Goal: Transaction & Acquisition: Purchase product/service

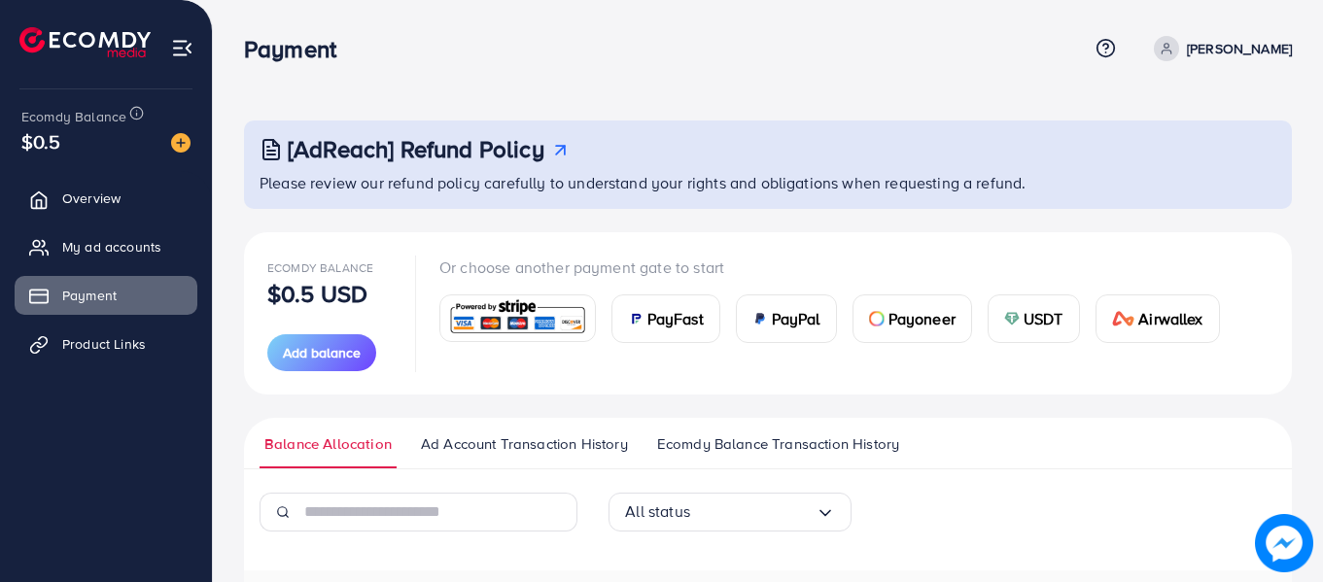
scroll to position [258, 0]
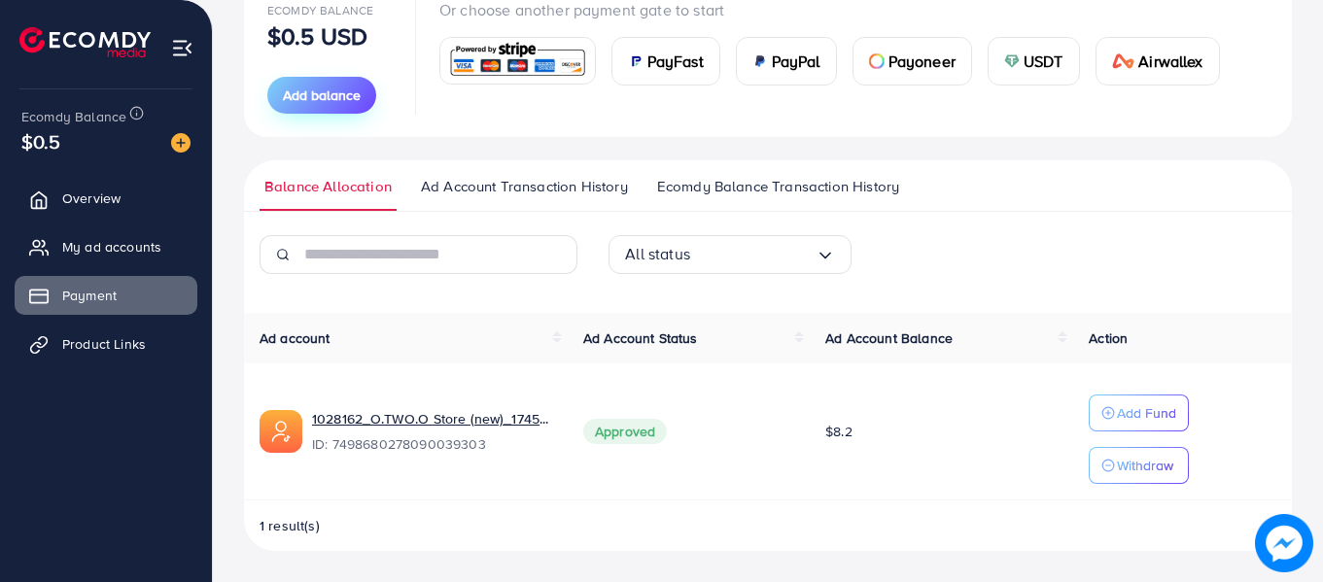
drag, startPoint x: 0, startPoint y: 0, endPoint x: 333, endPoint y: 106, distance: 349.1
click at [333, 106] on button "Add balance" at bounding box center [321, 95] width 109 height 37
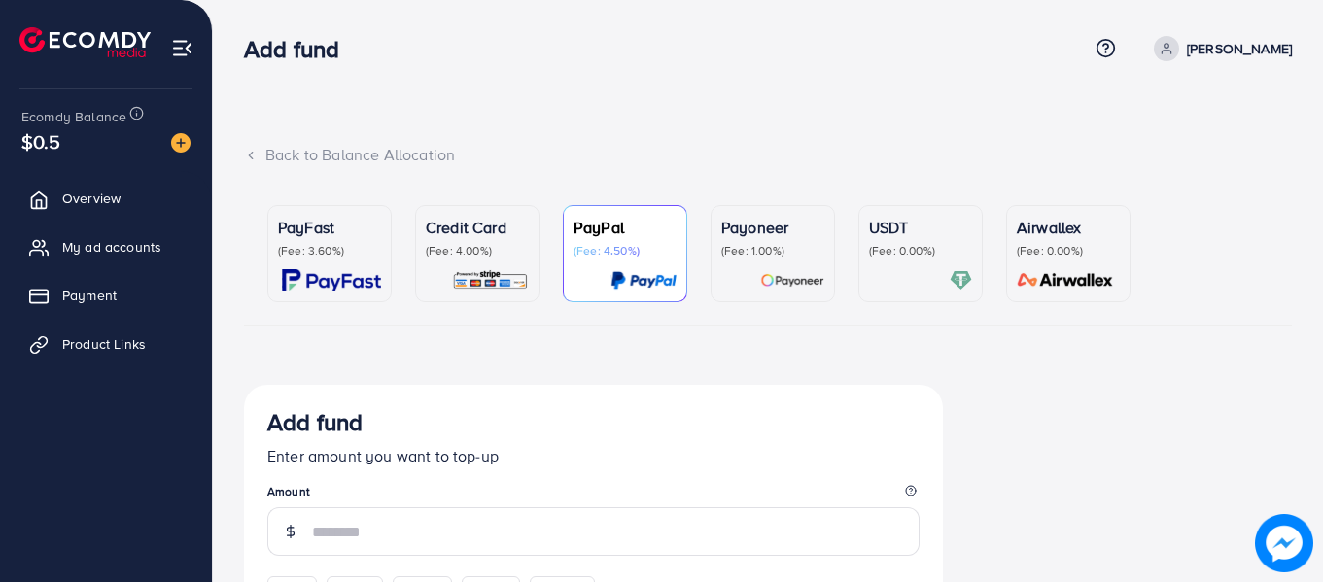
click at [493, 274] on img at bounding box center [490, 280] width 77 height 22
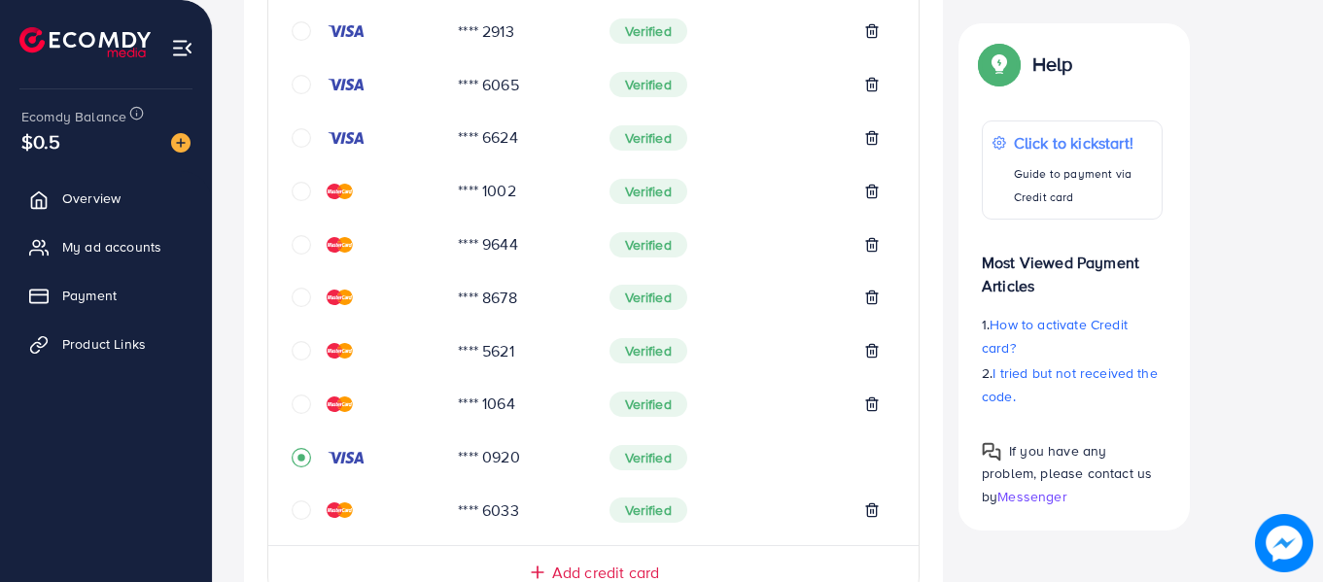
scroll to position [486, 0]
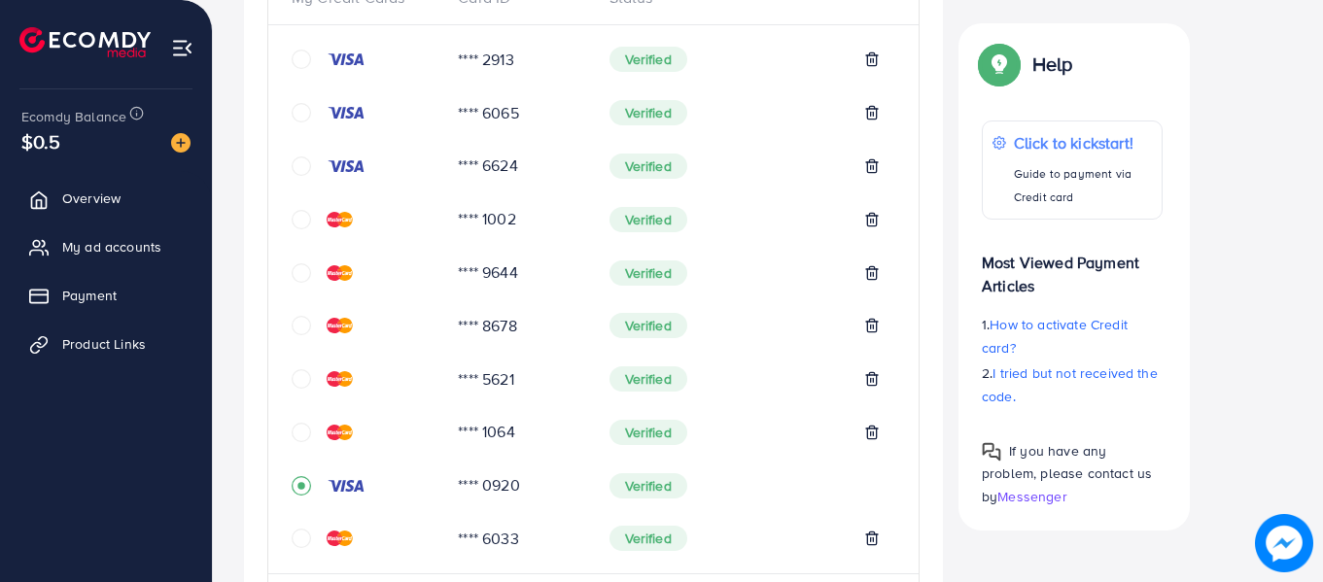
click at [296, 427] on icon "circle" at bounding box center [301, 432] width 19 height 19
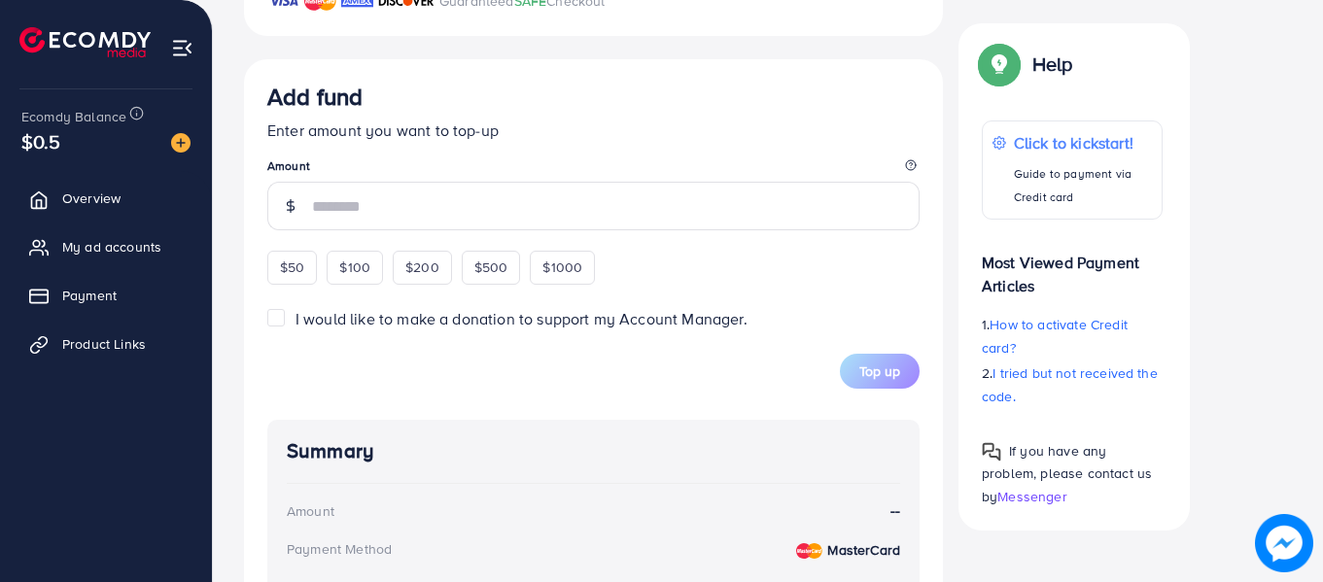
scroll to position [1259, 0]
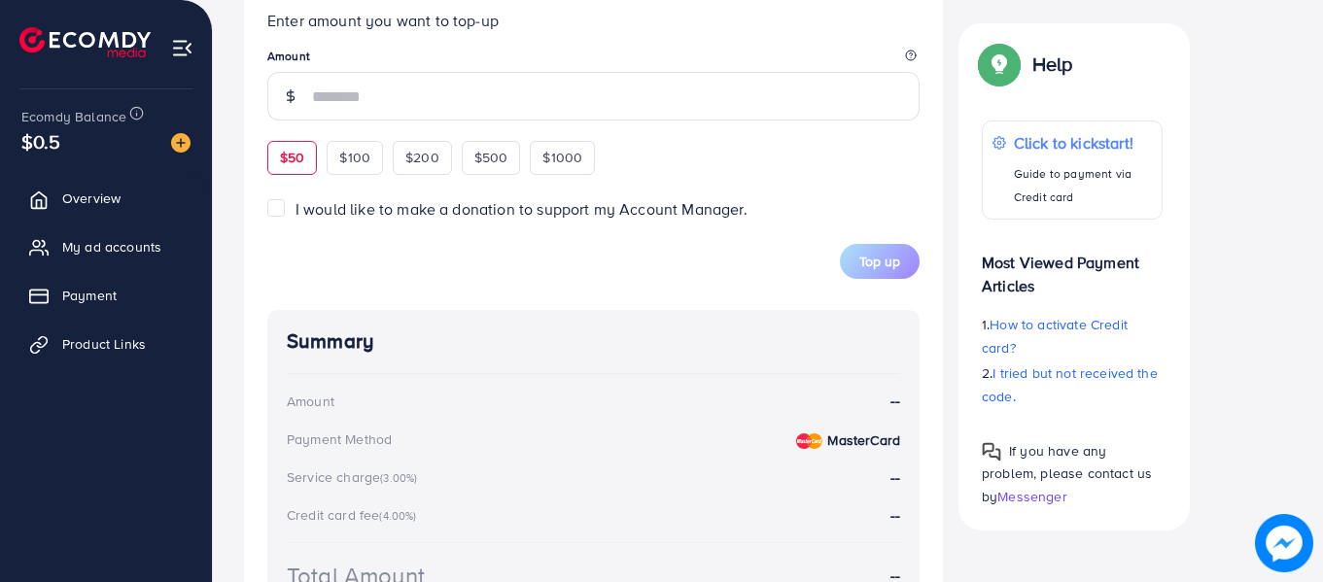
click at [296, 153] on div "Add fund Enter amount you want to top-up Amount $50 $100 $200 $500 $1000" at bounding box center [593, 73] width 653 height 201
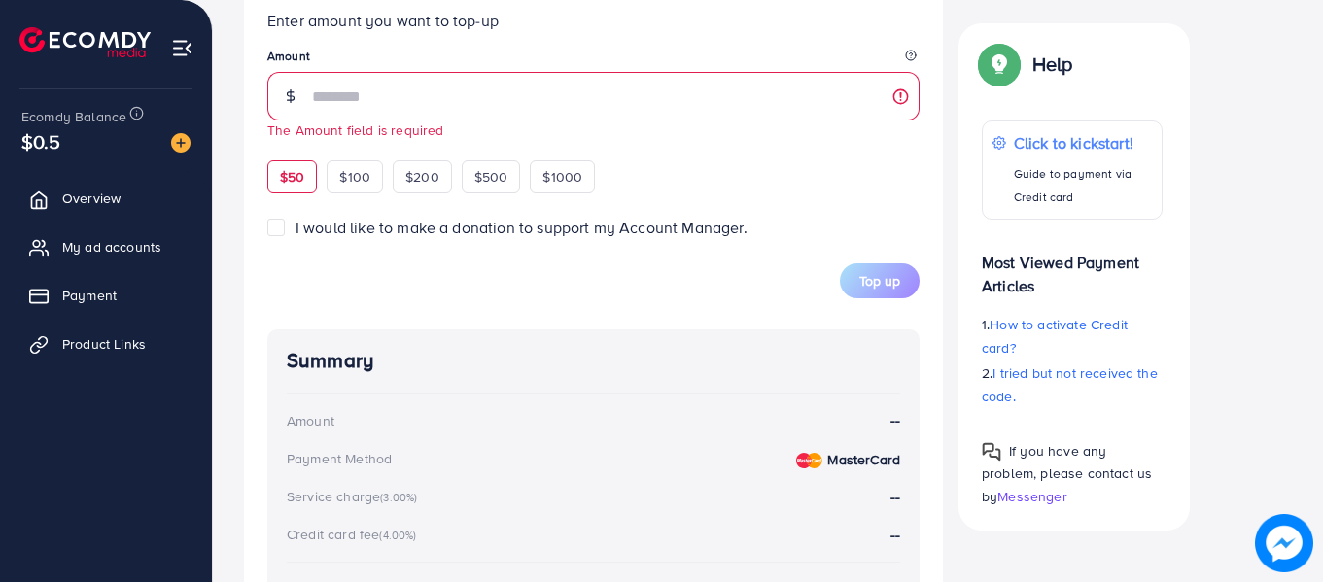
click at [294, 169] on span "$50" at bounding box center [292, 176] width 24 height 19
type input "**"
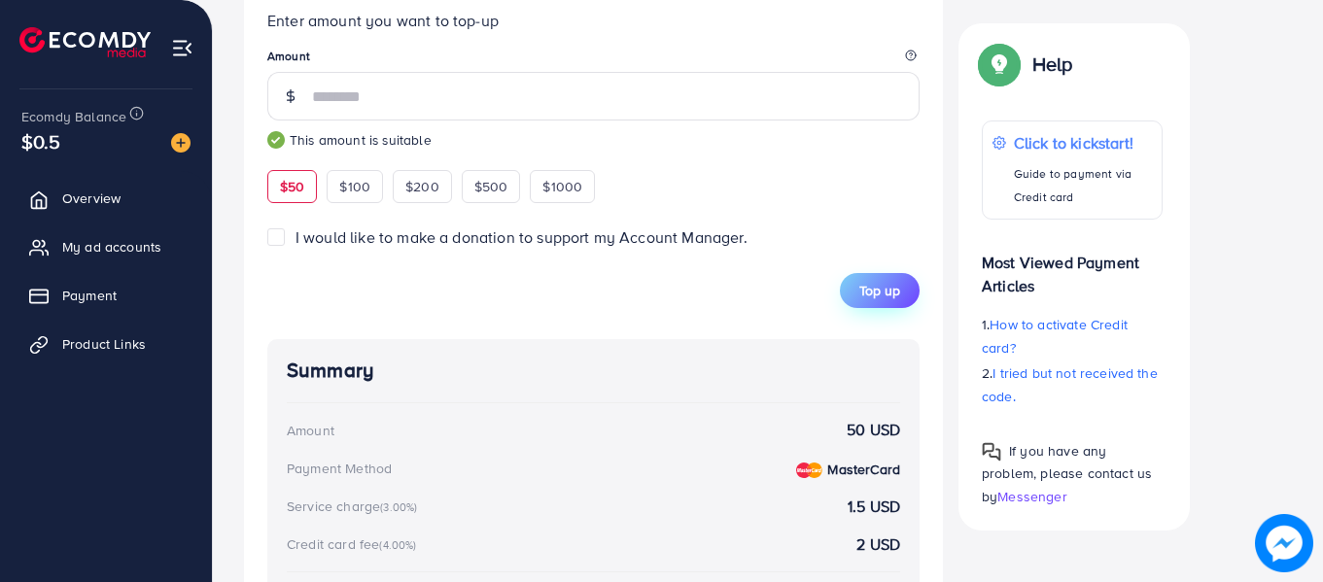
click at [877, 299] on span "Top up" at bounding box center [880, 290] width 41 height 19
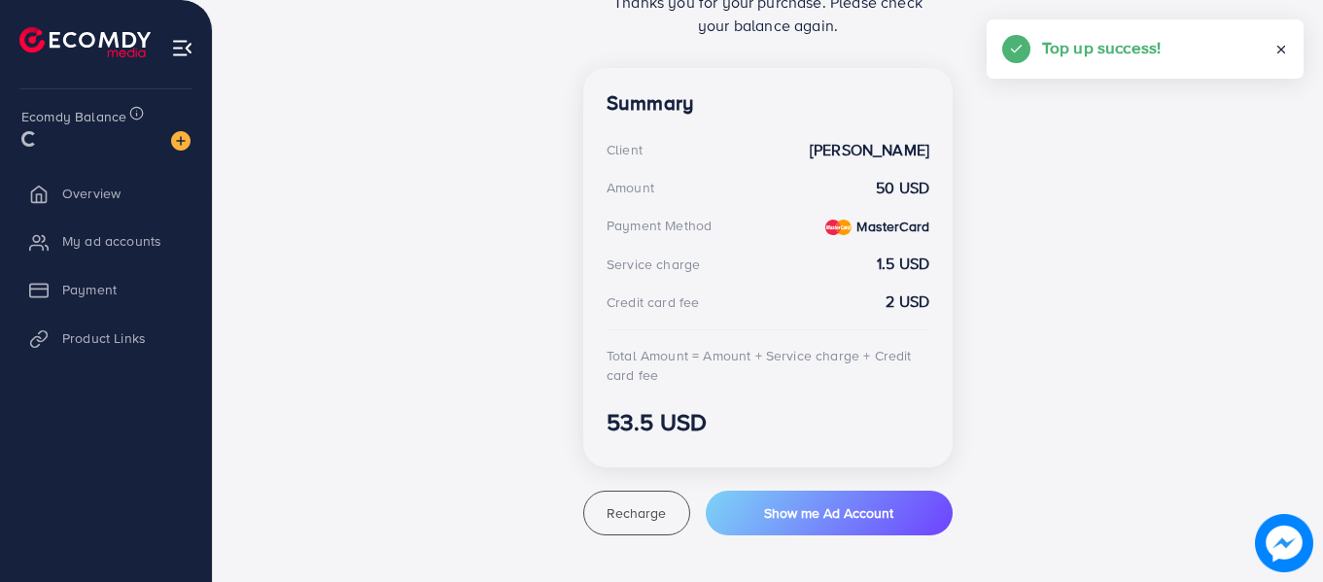
scroll to position [513, 0]
click at [802, 536] on div "PayFast (Fee: 3.60%) Credit Card (Fee: 4.00%) PayPal (Fee: 4.50%) Payoneer (Fee…" at bounding box center [768, 113] width 1079 height 875
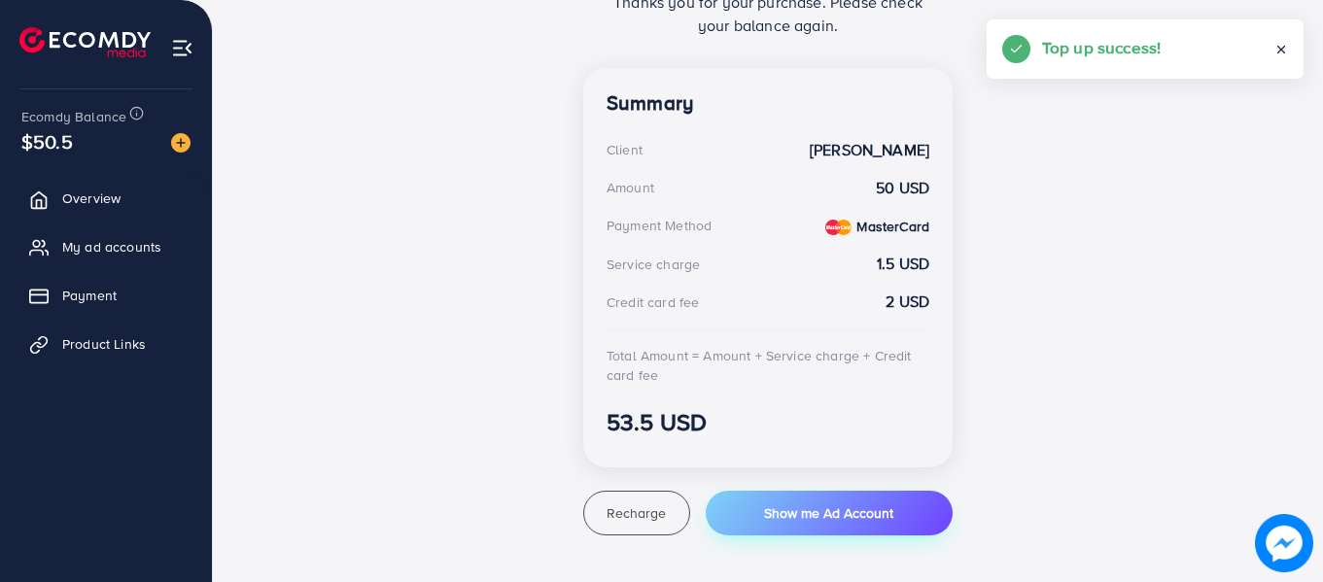
click at [802, 529] on button "Show me Ad Account" at bounding box center [829, 513] width 247 height 45
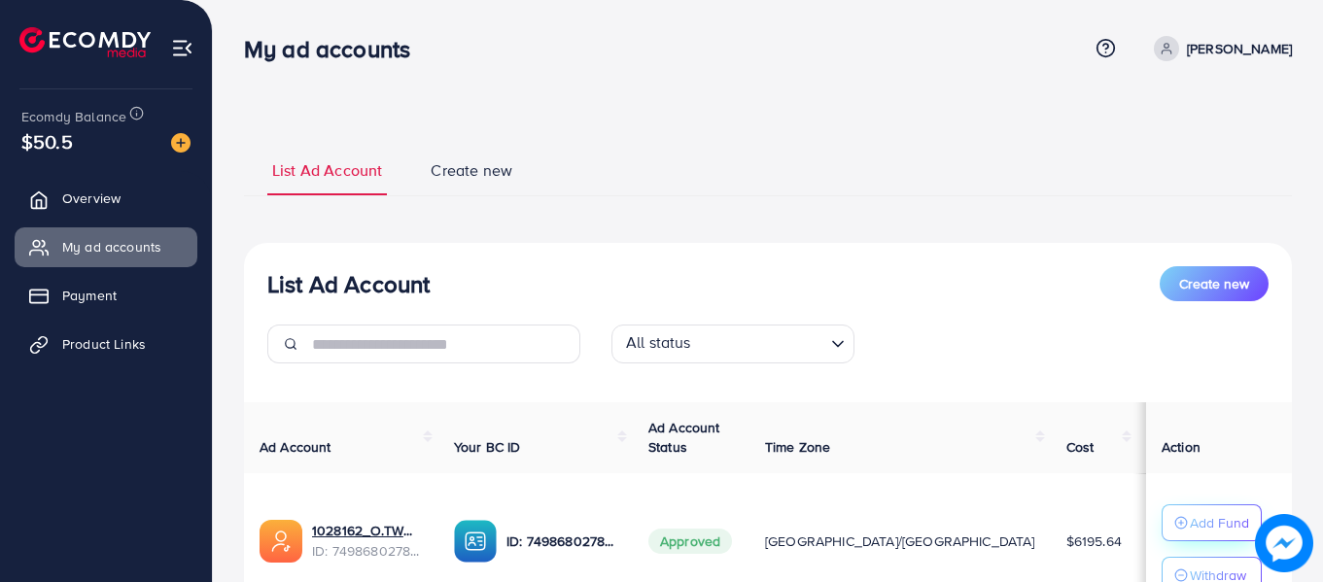
click at [1162, 510] on button "Add Fund" at bounding box center [1212, 523] width 100 height 37
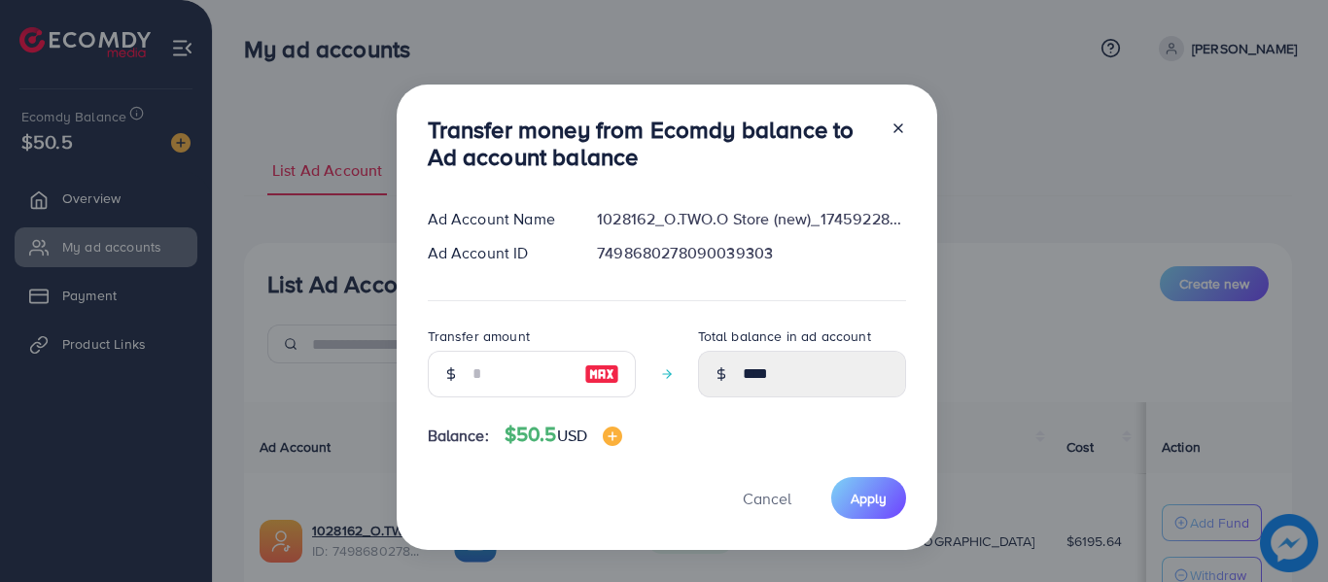
click at [588, 370] on img at bounding box center [601, 374] width 35 height 23
type input "**"
type input "*****"
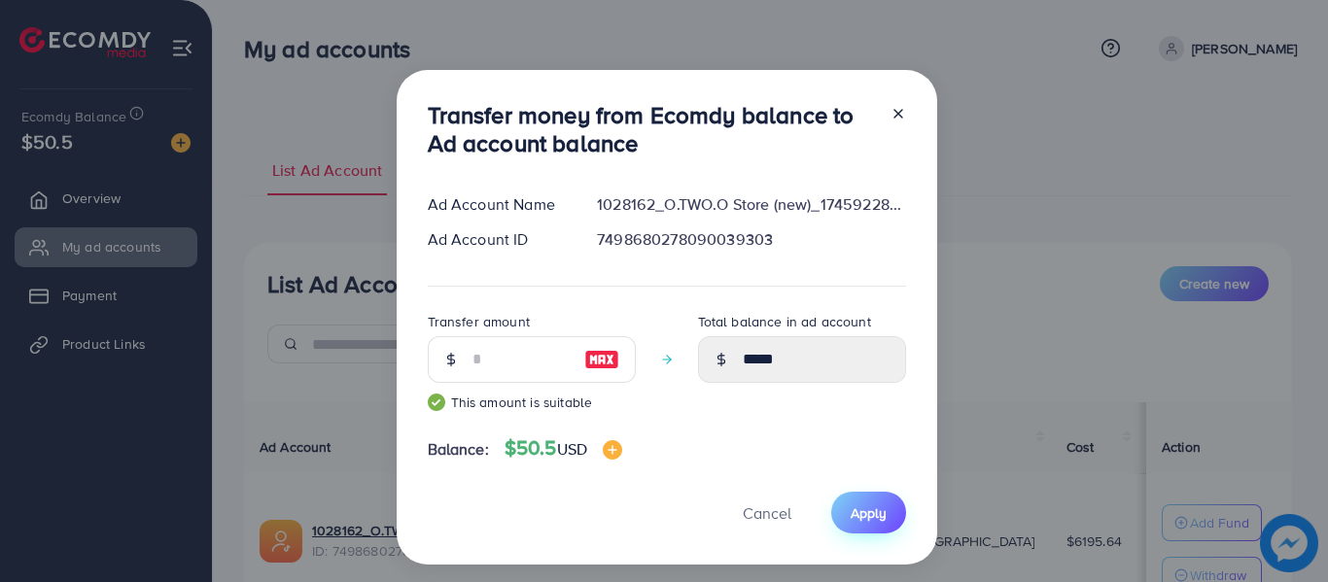
click at [868, 513] on span "Apply" at bounding box center [869, 513] width 36 height 19
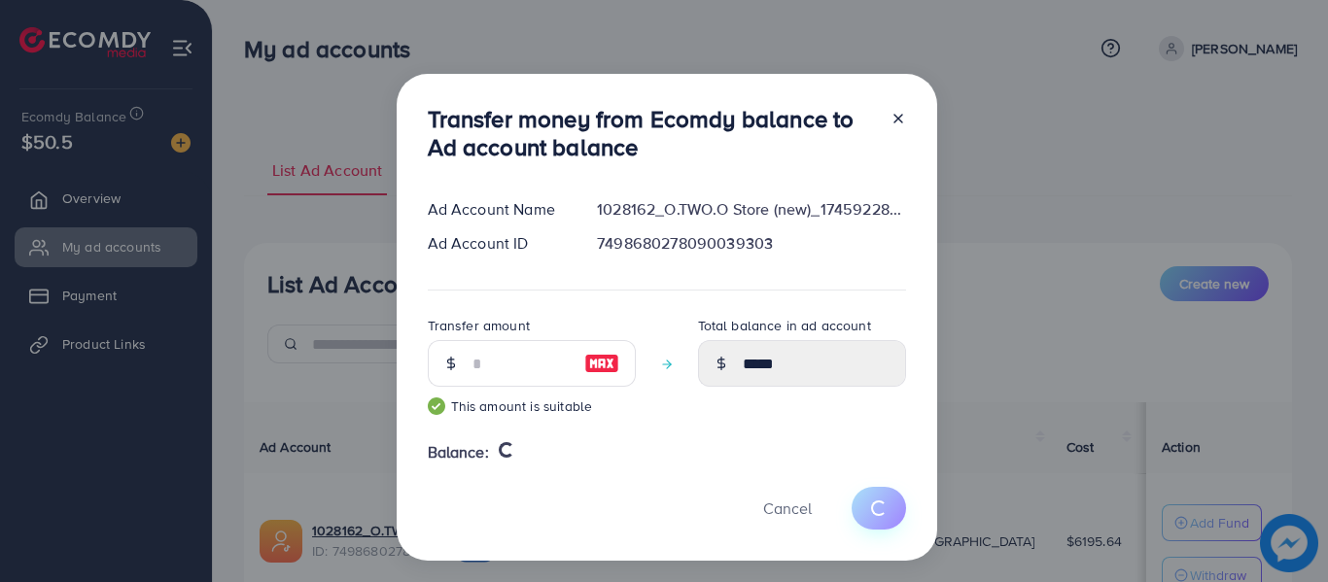
type input "****"
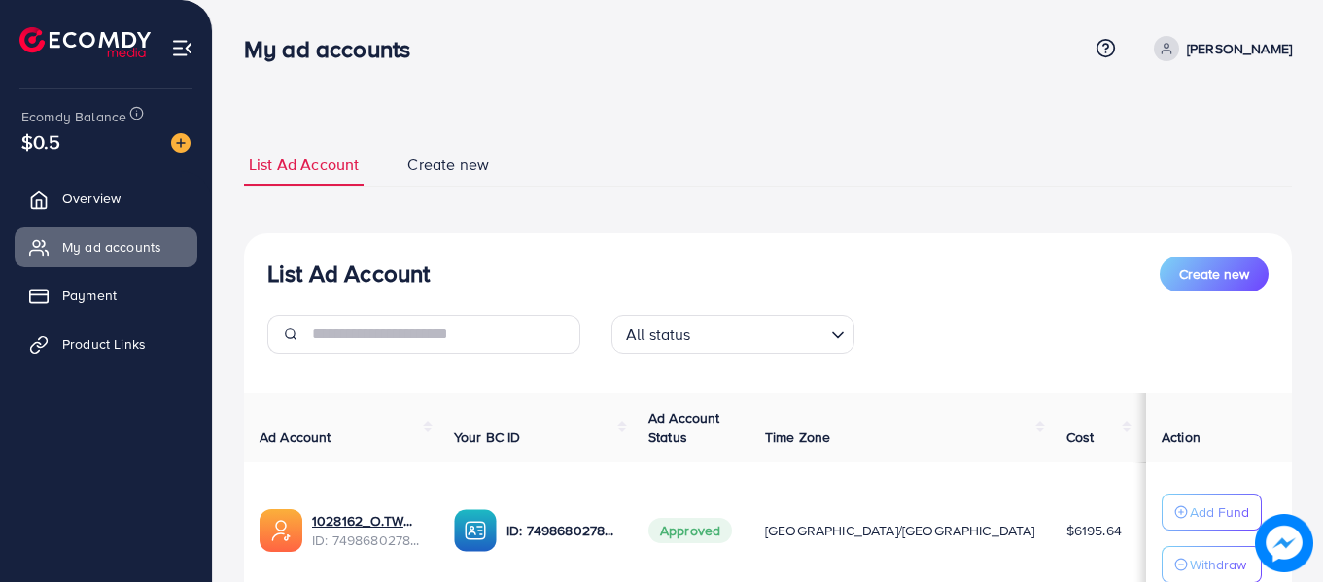
scroll to position [158, 0]
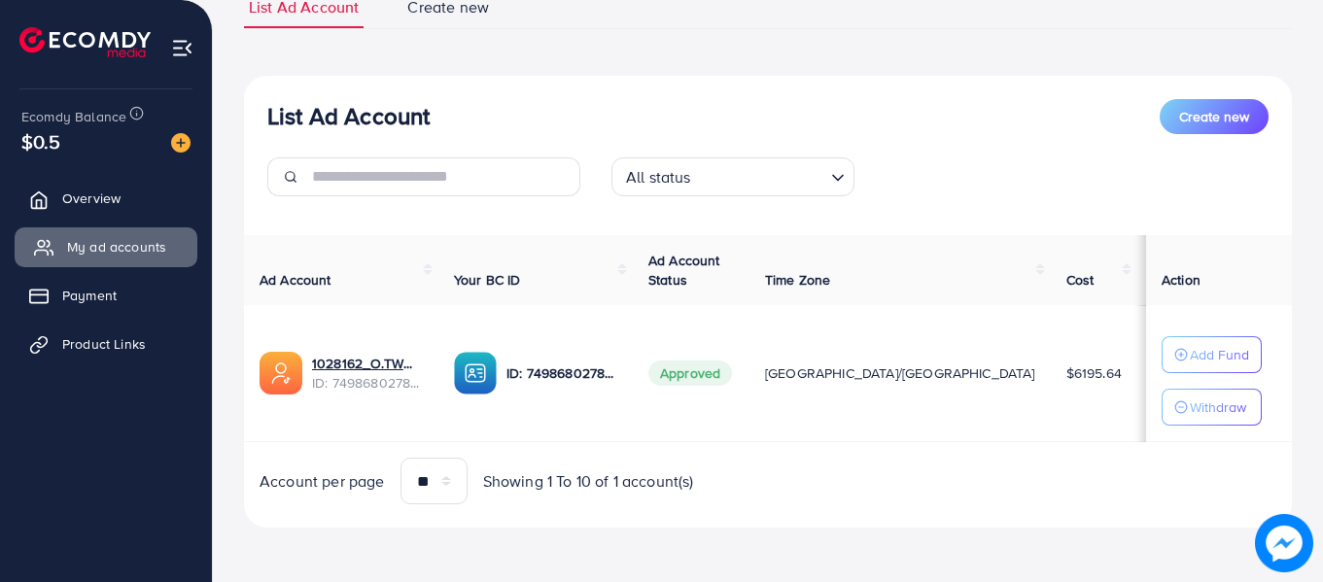
click at [105, 243] on span "My ad accounts" at bounding box center [116, 246] width 99 height 19
click at [88, 202] on span "Overview" at bounding box center [96, 198] width 58 height 19
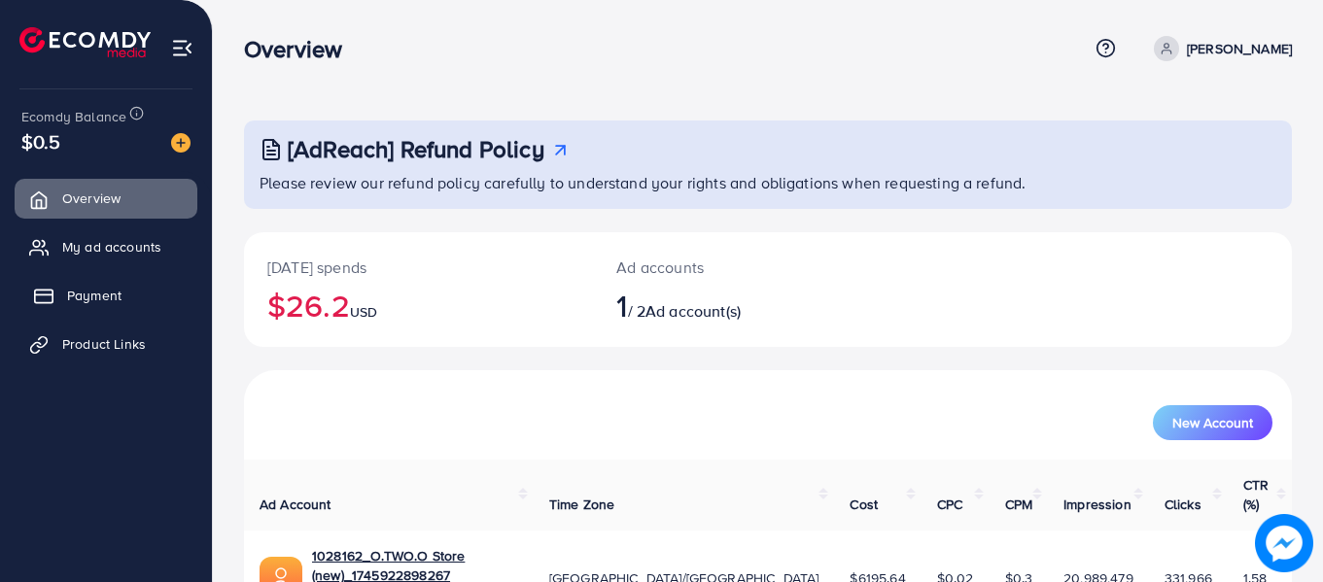
click at [88, 286] on span "Payment" at bounding box center [94, 295] width 54 height 19
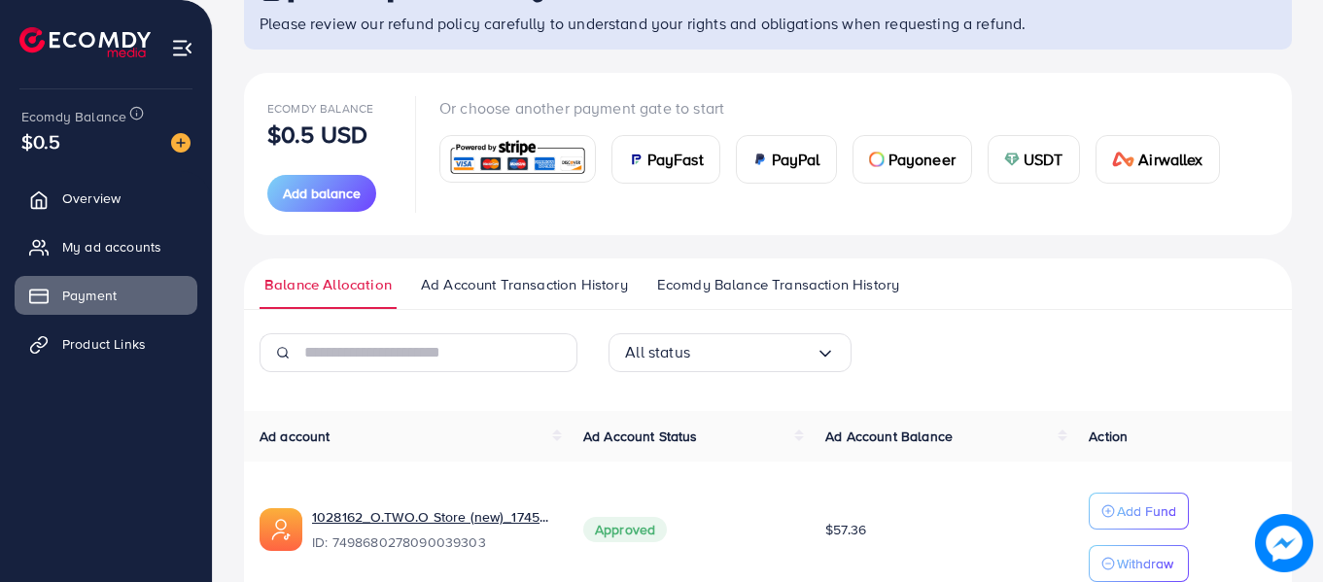
scroll to position [258, 0]
